Goal: Find specific page/section: Find specific page/section

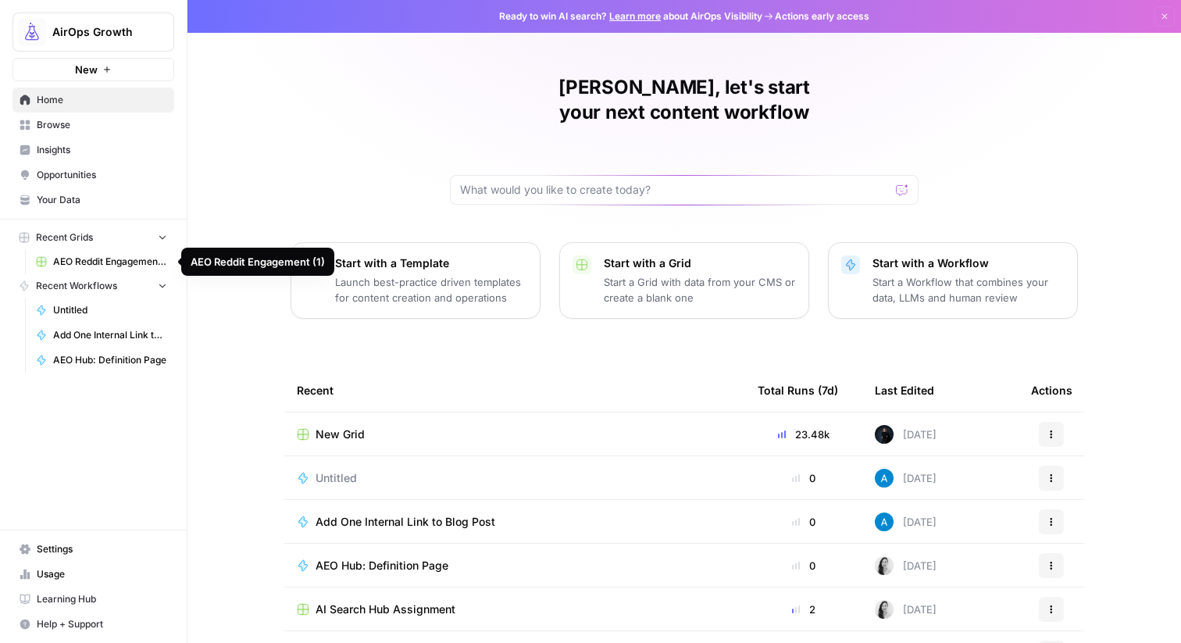
click at [80, 264] on span "AEO Reddit Engagement (1)" at bounding box center [110, 262] width 114 height 14
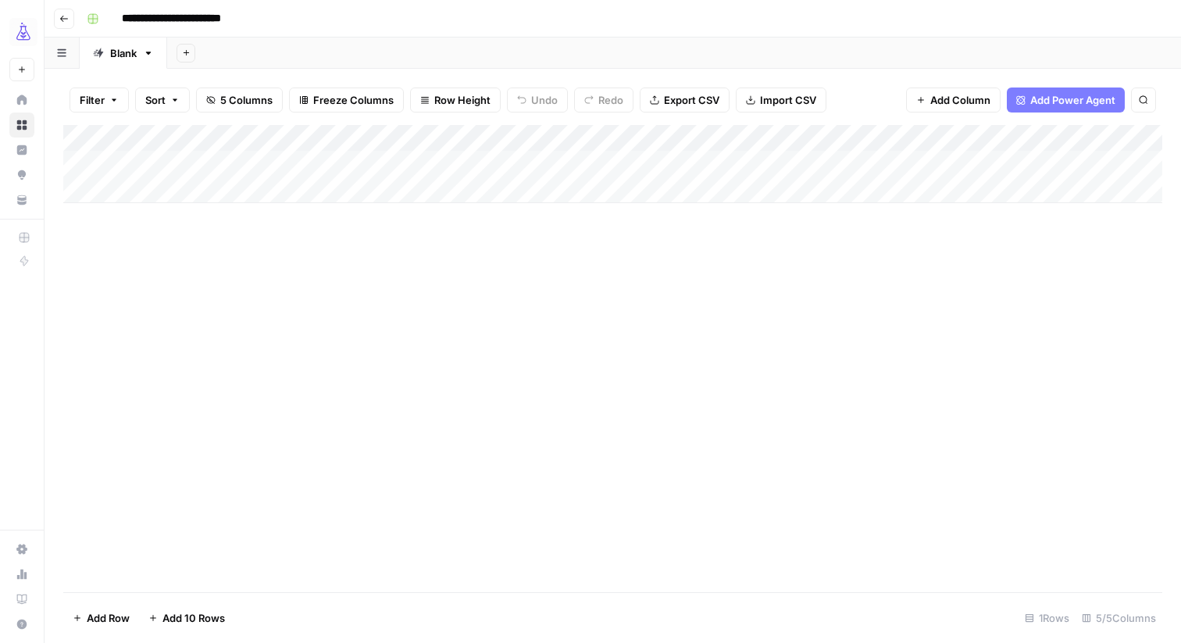
click at [61, 15] on icon "button" at bounding box center [63, 18] width 9 height 9
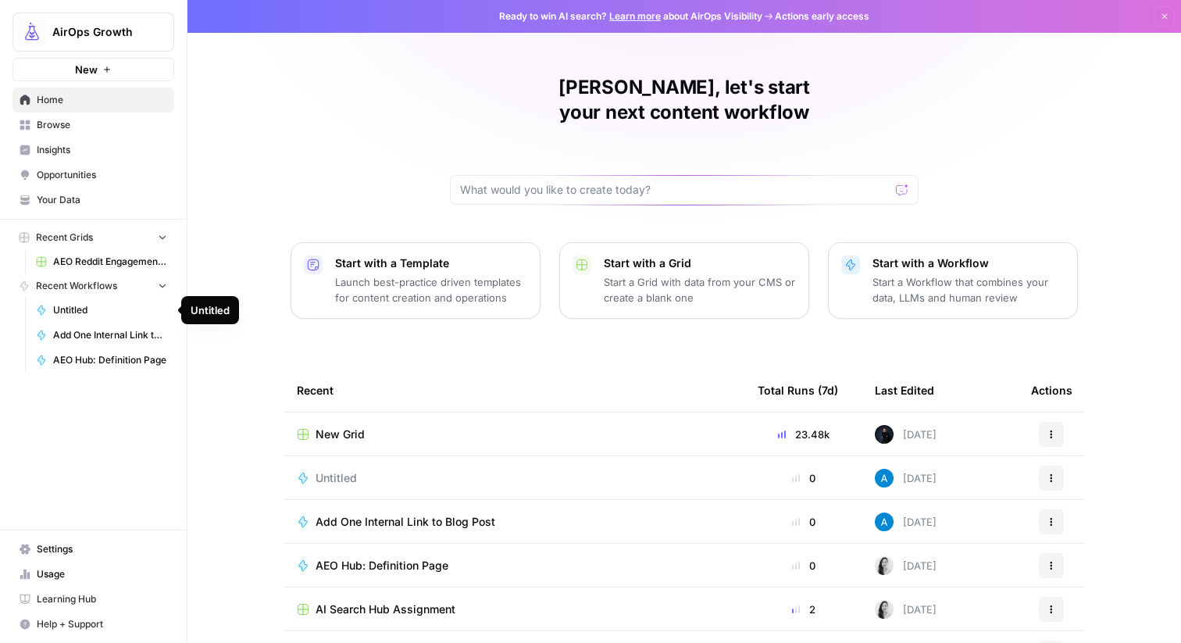
click at [53, 299] on link "Untitled" at bounding box center [101, 310] width 145 height 25
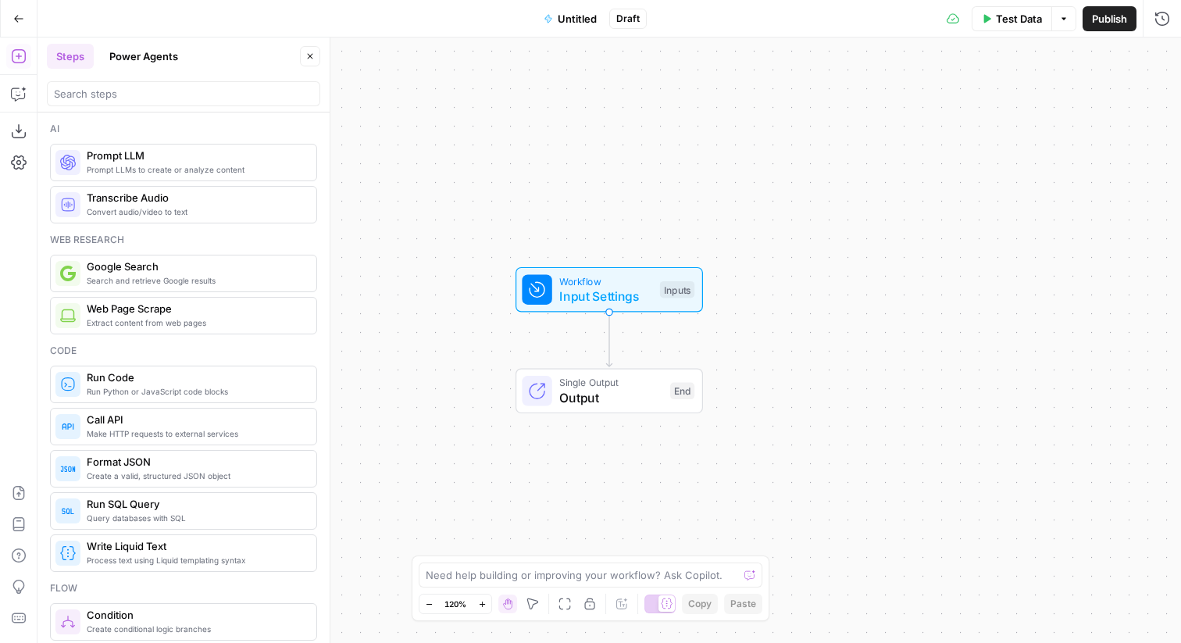
click at [317, 64] on button "Close" at bounding box center [310, 56] width 20 height 20
